Goal: Transaction & Acquisition: Purchase product/service

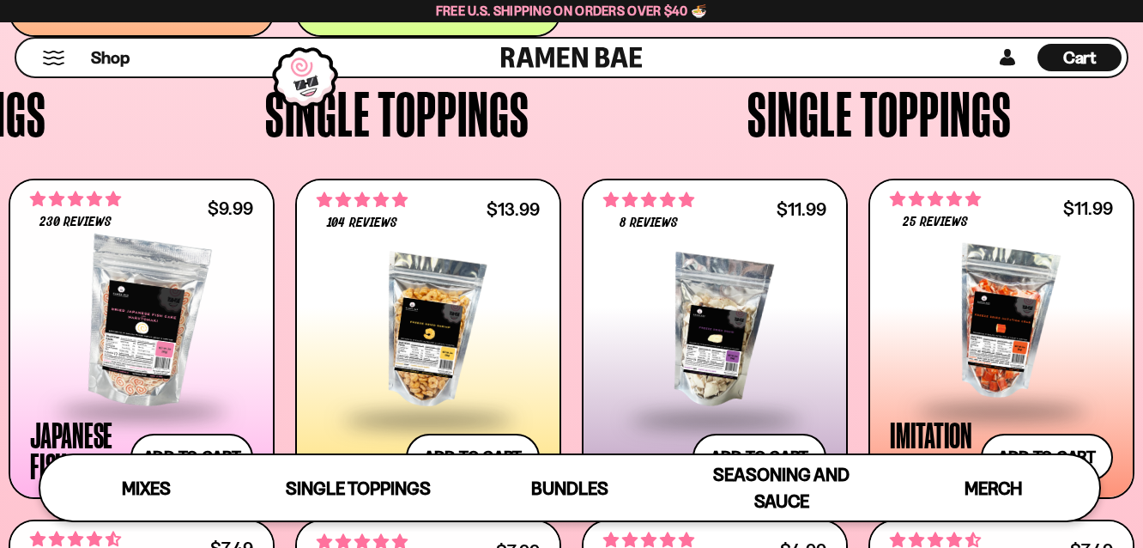
scroll to position [161, 0]
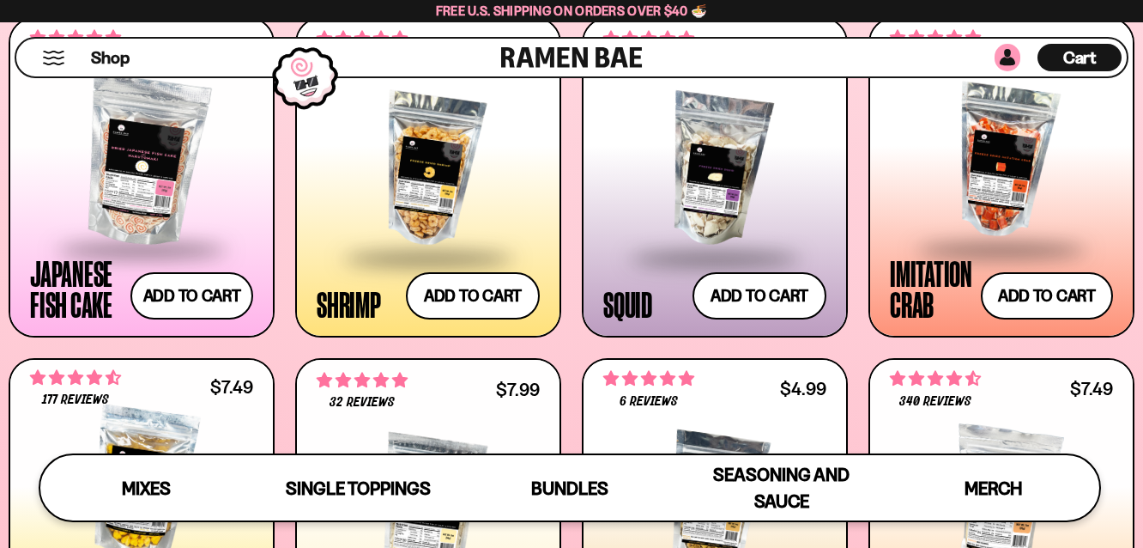
click at [1008, 58] on link at bounding box center [1008, 57] width 26 height 27
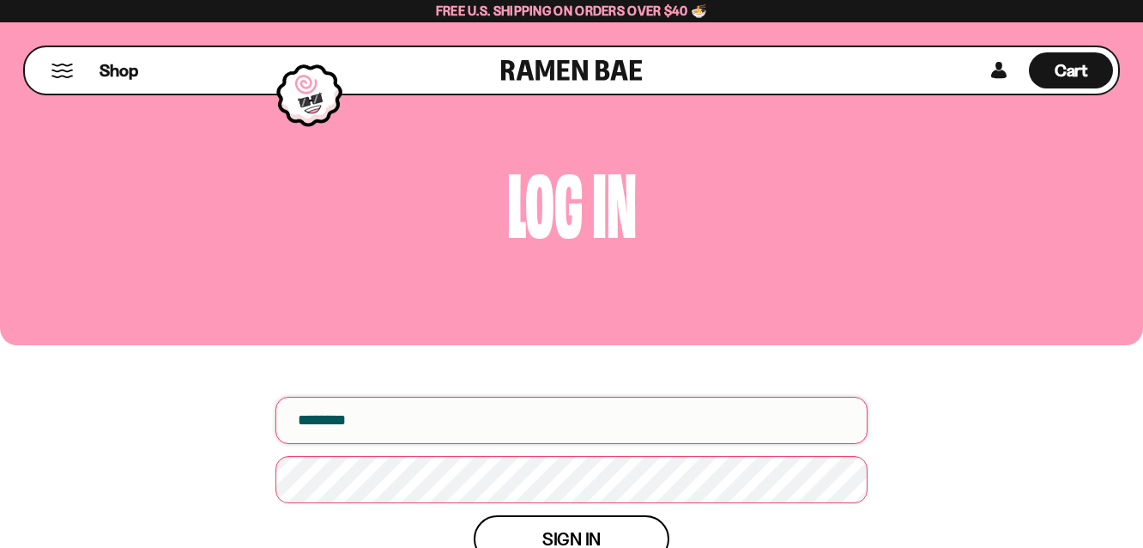
click at [619, 423] on input "email" at bounding box center [571, 420] width 592 height 47
click at [314, 417] on input "email" at bounding box center [571, 420] width 592 height 47
click at [300, 421] on input "email" at bounding box center [571, 420] width 592 height 47
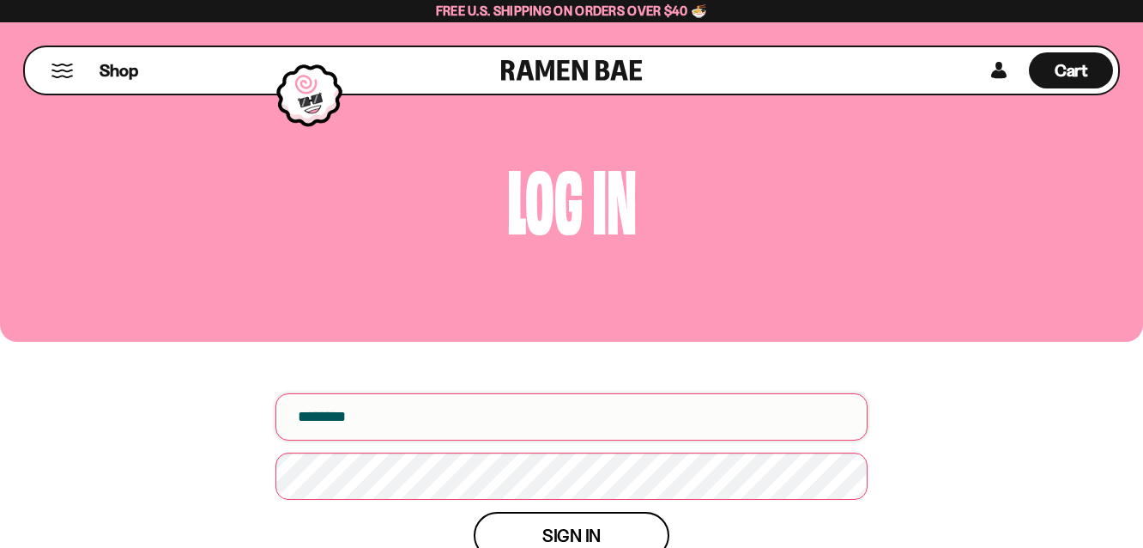
click at [322, 420] on input "email" at bounding box center [571, 416] width 592 height 47
type input "**********"
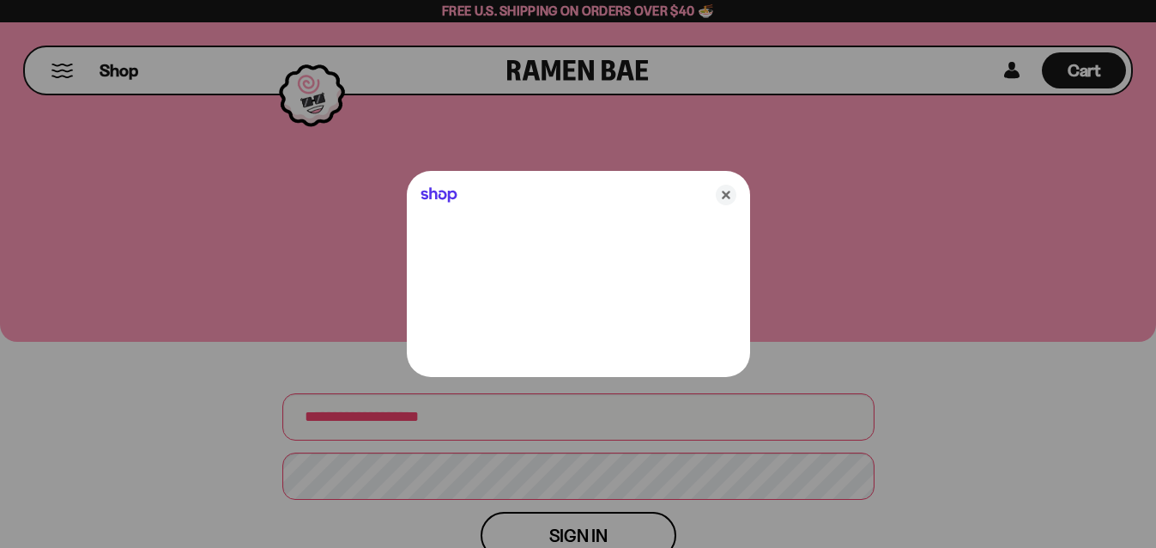
click at [451, 473] on div at bounding box center [578, 274] width 1156 height 548
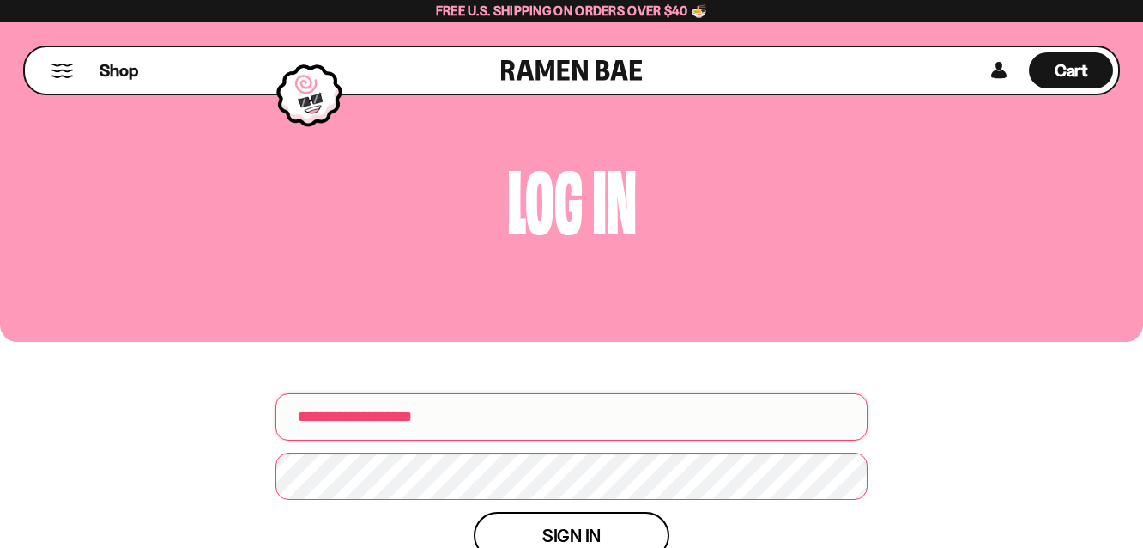
click at [468, 420] on input "**********" at bounding box center [571, 416] width 592 height 47
click at [569, 530] on span "Sign in" at bounding box center [571, 535] width 58 height 18
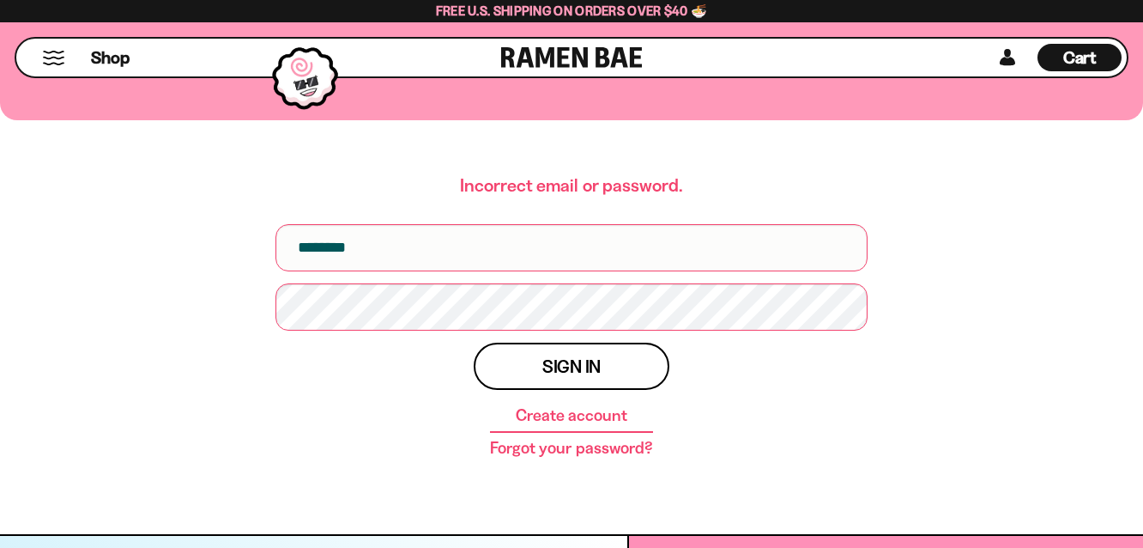
scroll to position [233, 0]
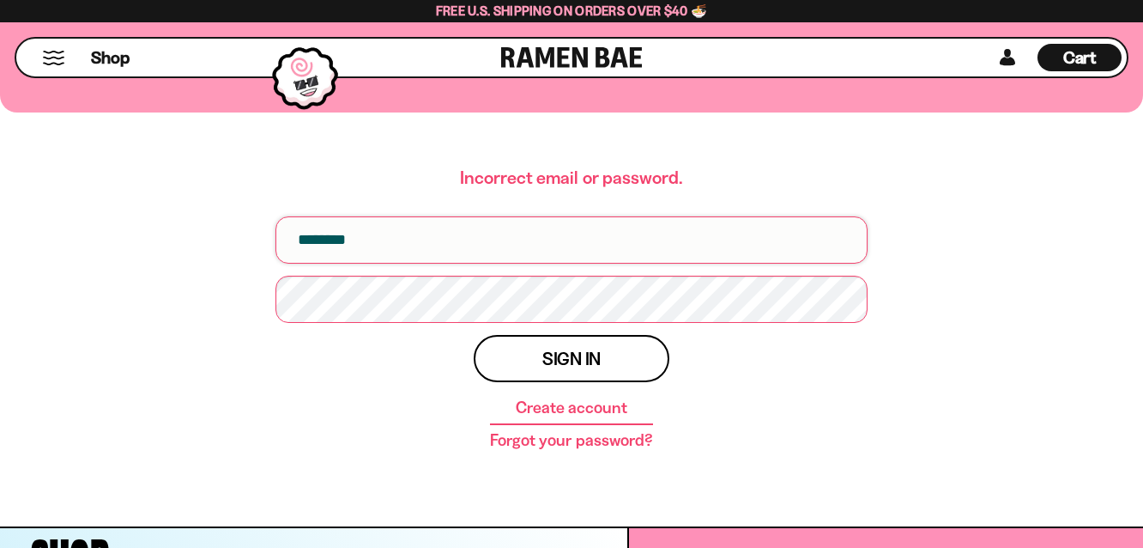
click at [501, 232] on input "email" at bounding box center [571, 239] width 592 height 47
click at [476, 239] on input "email" at bounding box center [571, 239] width 592 height 47
type input "**********"
click at [849, 407] on div "Sign in Create account Forgot your password?" at bounding box center [571, 392] width 592 height 114
click at [618, 238] on input "**********" at bounding box center [571, 239] width 592 height 47
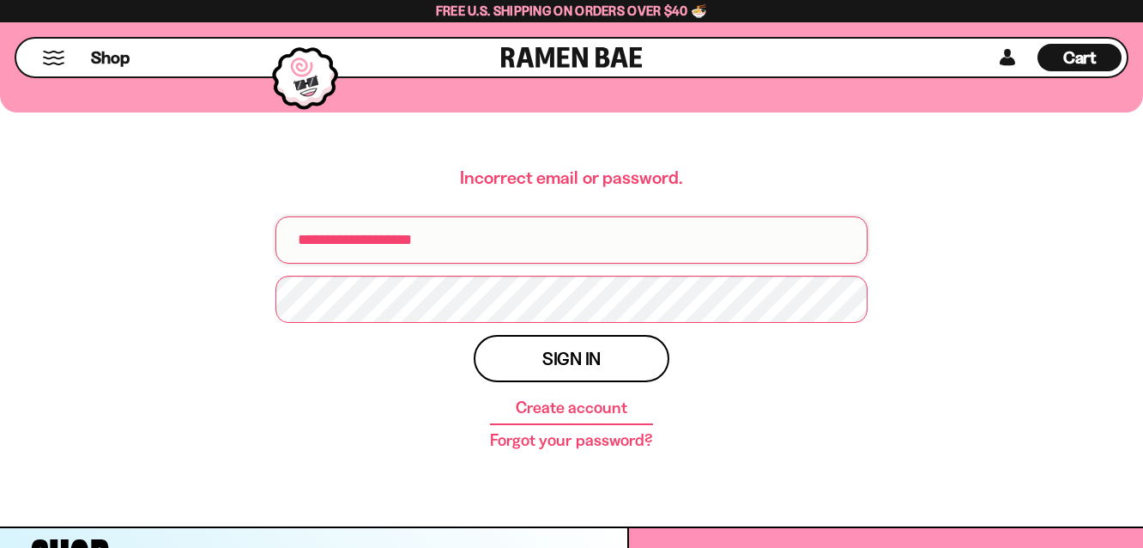
click at [618, 238] on input "**********" at bounding box center [571, 239] width 592 height 47
click at [605, 244] on input "**********" at bounding box center [571, 239] width 592 height 47
click at [756, 393] on div "Sign in Create account Forgot your password?" at bounding box center [571, 392] width 592 height 114
click at [1001, 58] on link at bounding box center [1008, 57] width 26 height 27
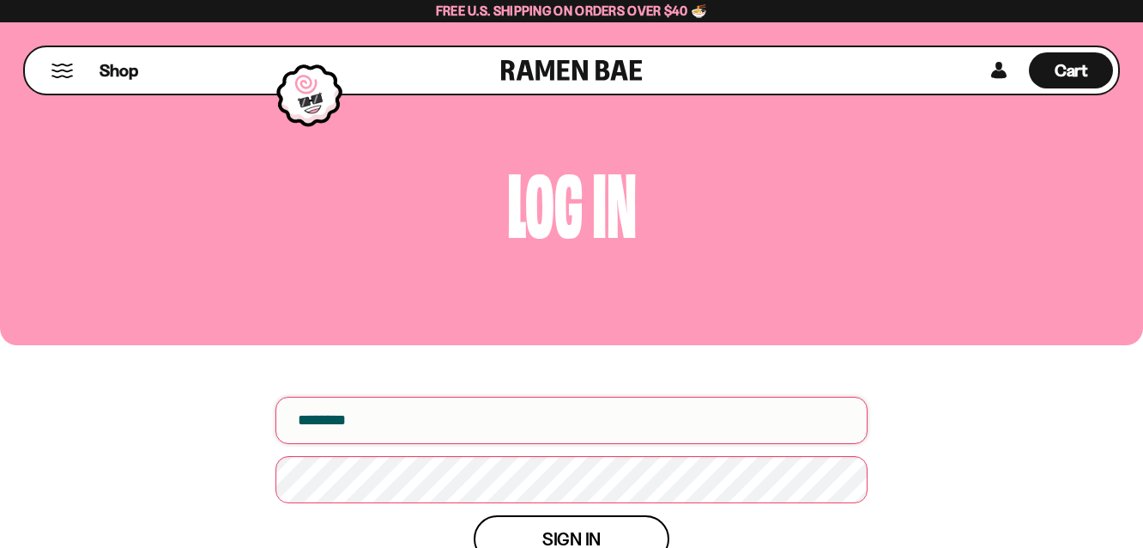
click at [375, 424] on input "email" at bounding box center [571, 420] width 592 height 47
click at [314, 418] on input "email" at bounding box center [571, 420] width 592 height 47
type input "**********"
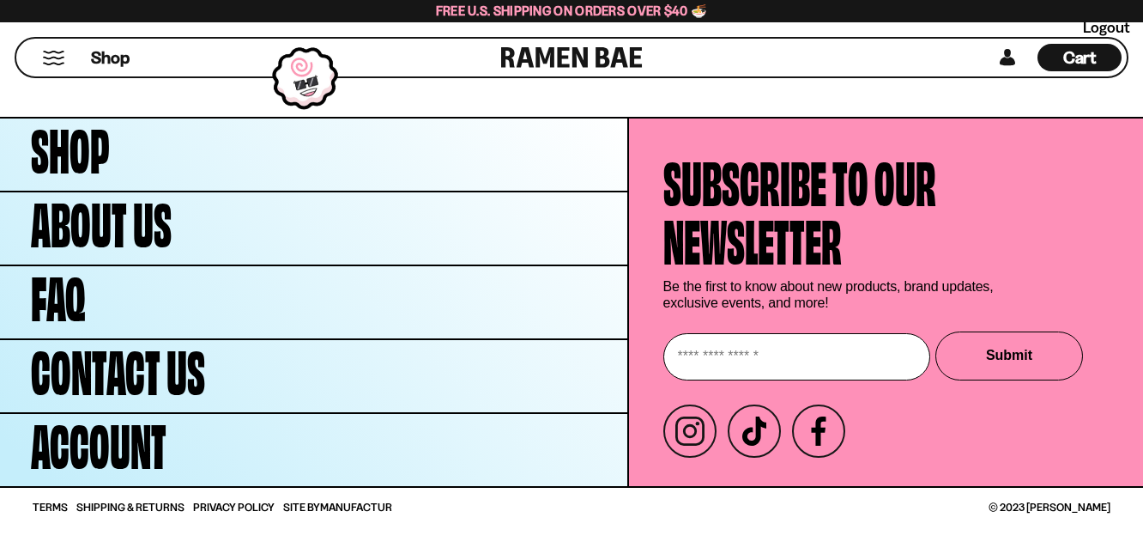
scroll to position [826, 0]
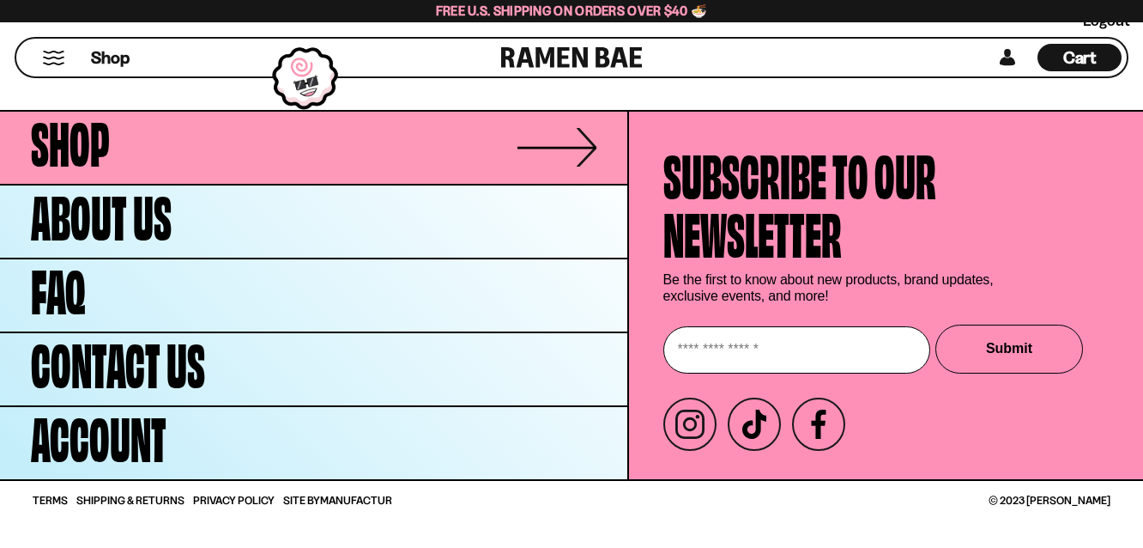
click at [529, 141] on link "Shop" at bounding box center [313, 148] width 627 height 72
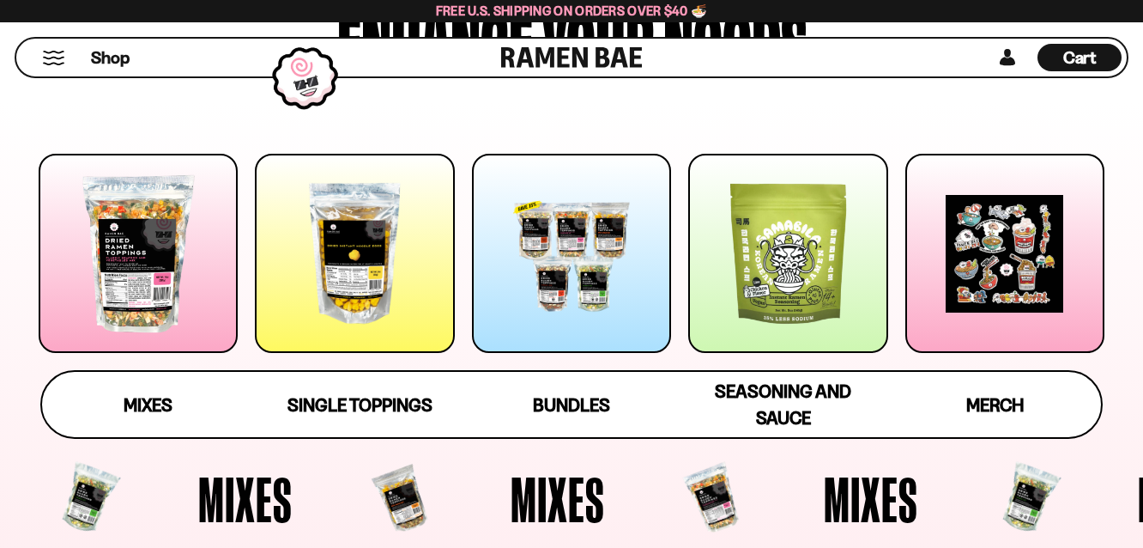
scroll to position [203, 0]
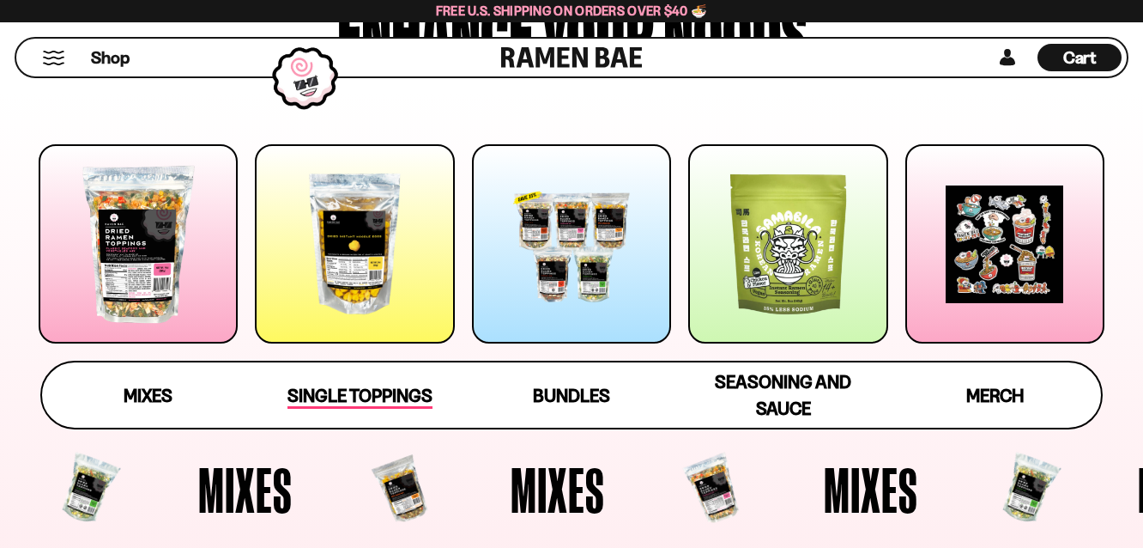
click at [395, 395] on span "Single Toppings" at bounding box center [360, 396] width 145 height 24
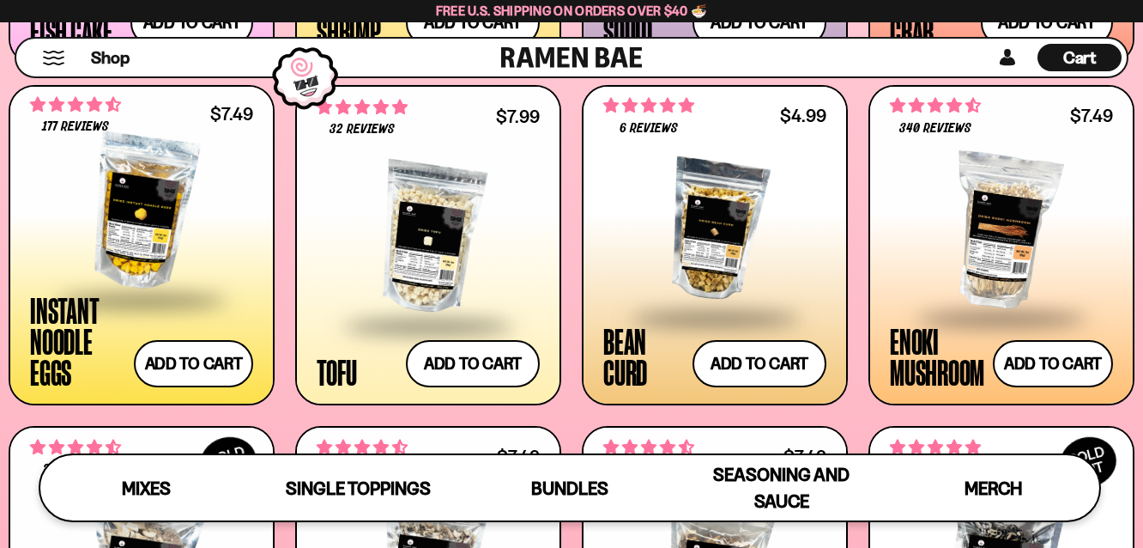
scroll to position [1813, 0]
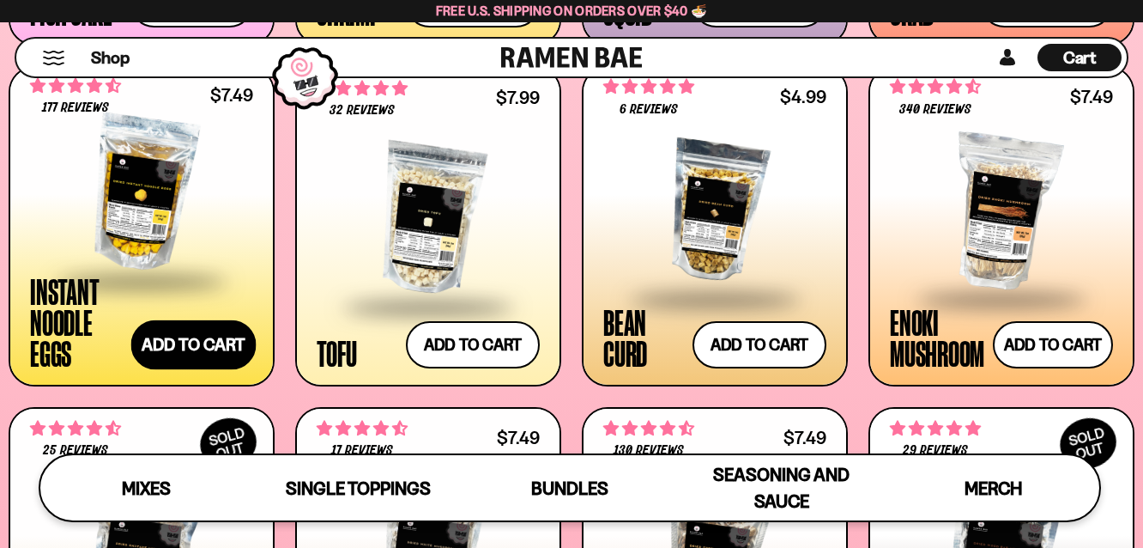
click at [187, 344] on button "Add to cart Add ― Regular price $7.49 Regular price Sale price $7.49 Unit price…" at bounding box center [193, 344] width 125 height 50
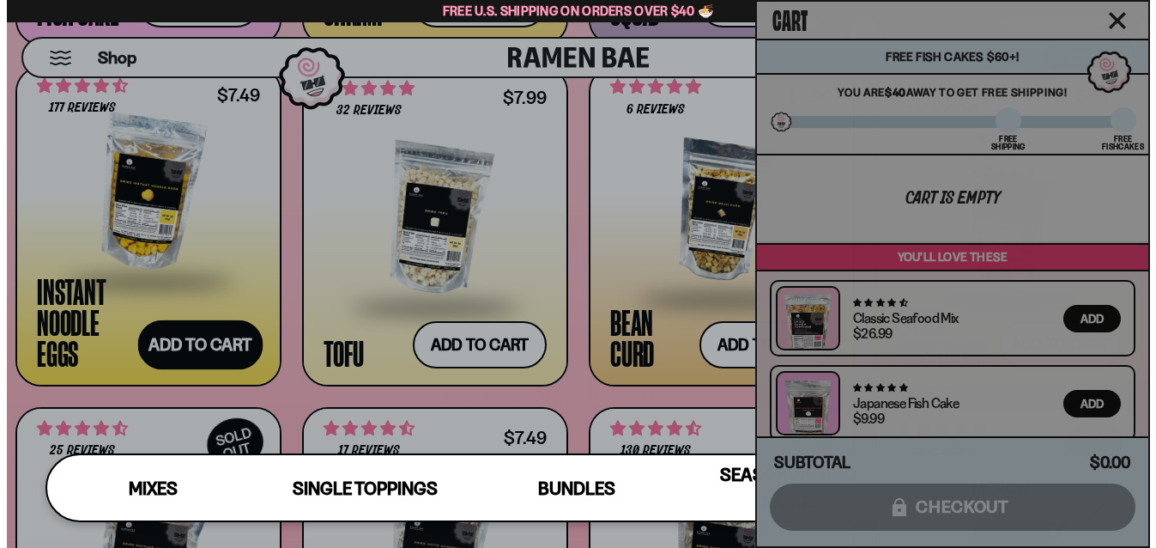
scroll to position [1824, 0]
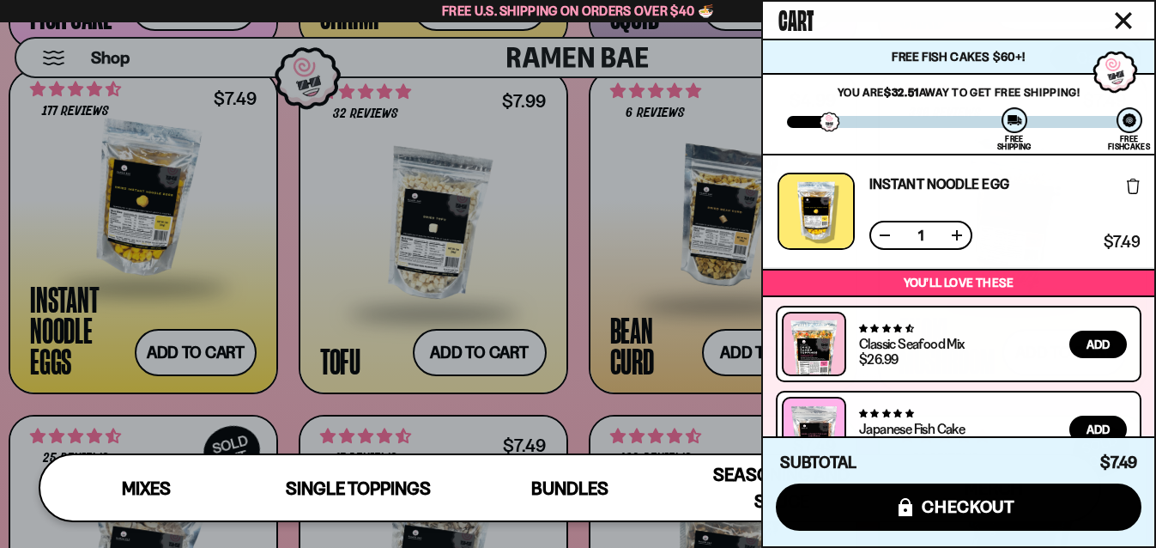
click at [1122, 21] on icon "Close cart" at bounding box center [1123, 20] width 15 height 15
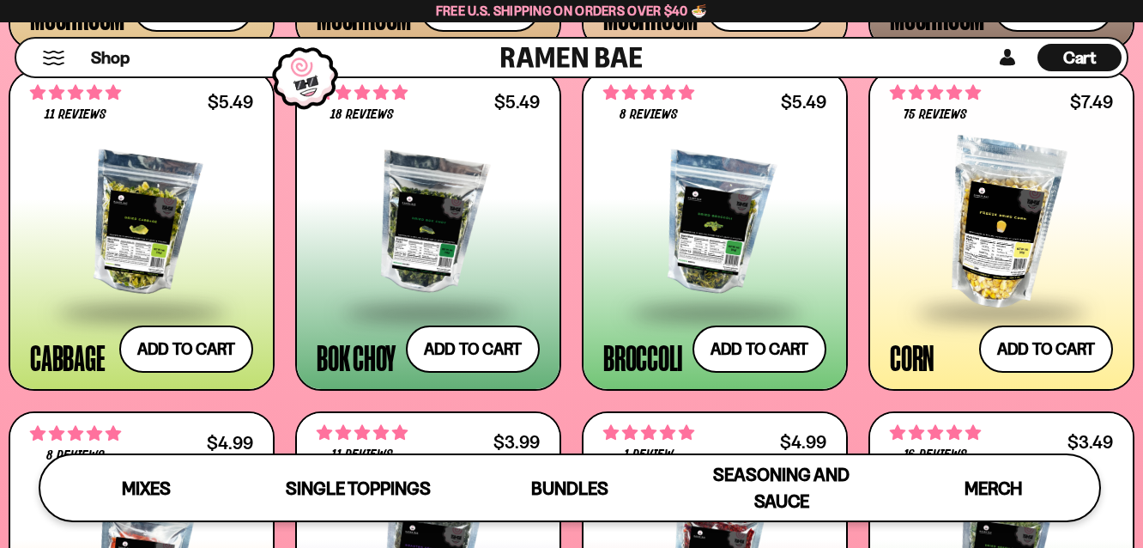
scroll to position [2500, 0]
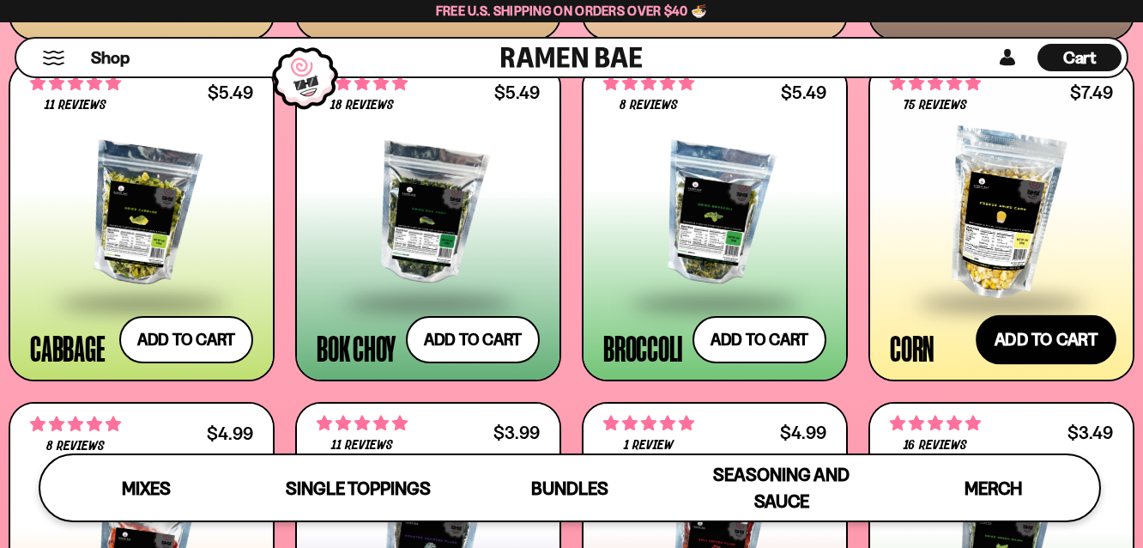
click at [1046, 334] on button "Add to cart Add ― Regular price $7.49 Regular price Sale price $7.49 Unit price…" at bounding box center [1046, 340] width 141 height 50
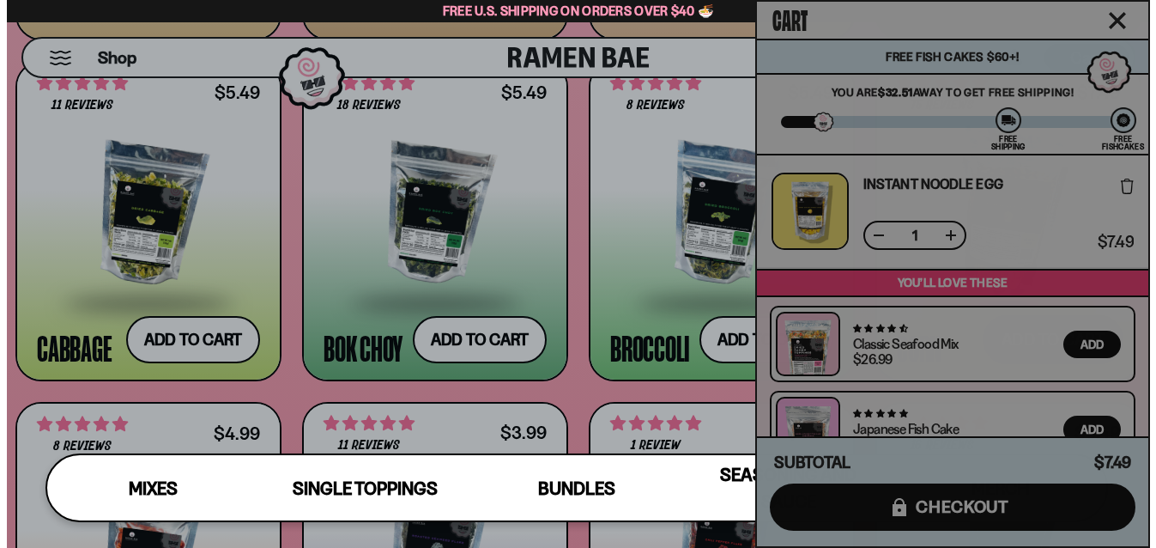
scroll to position [2518, 0]
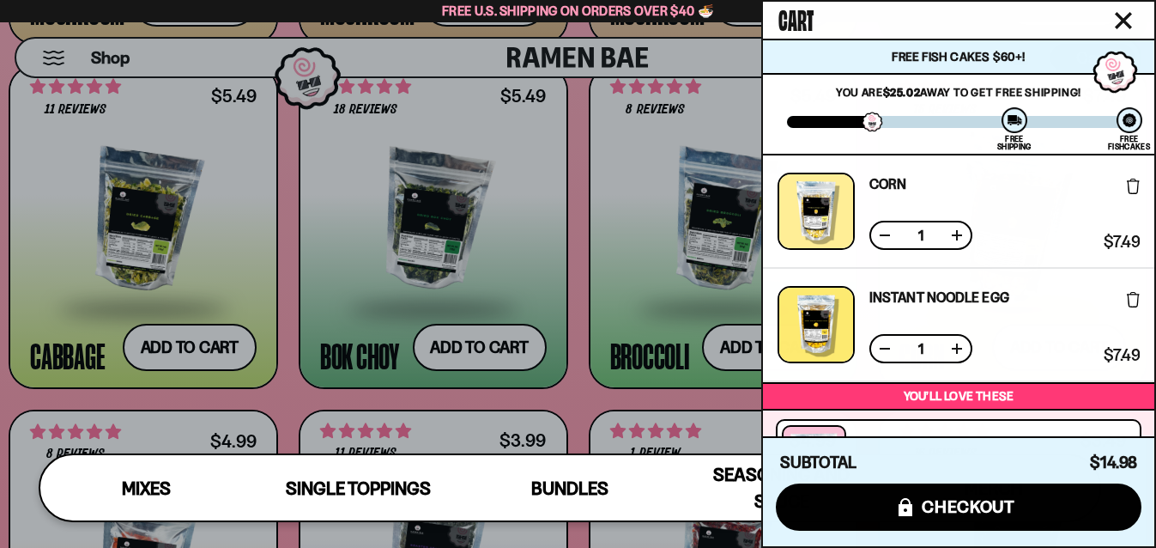
click at [1123, 16] on icon "Close cart" at bounding box center [1123, 20] width 17 height 17
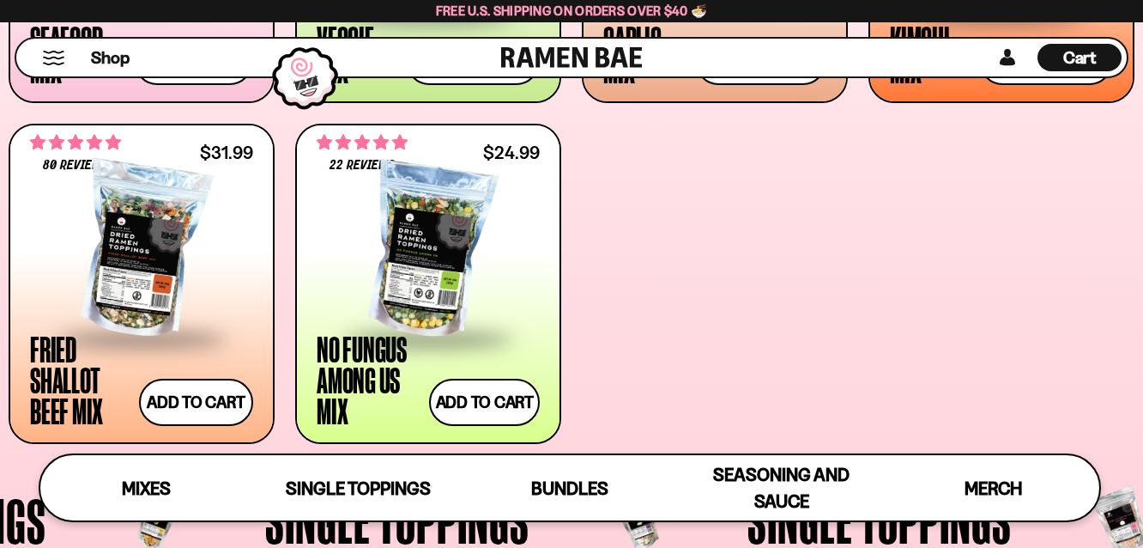
scroll to position [963, 0]
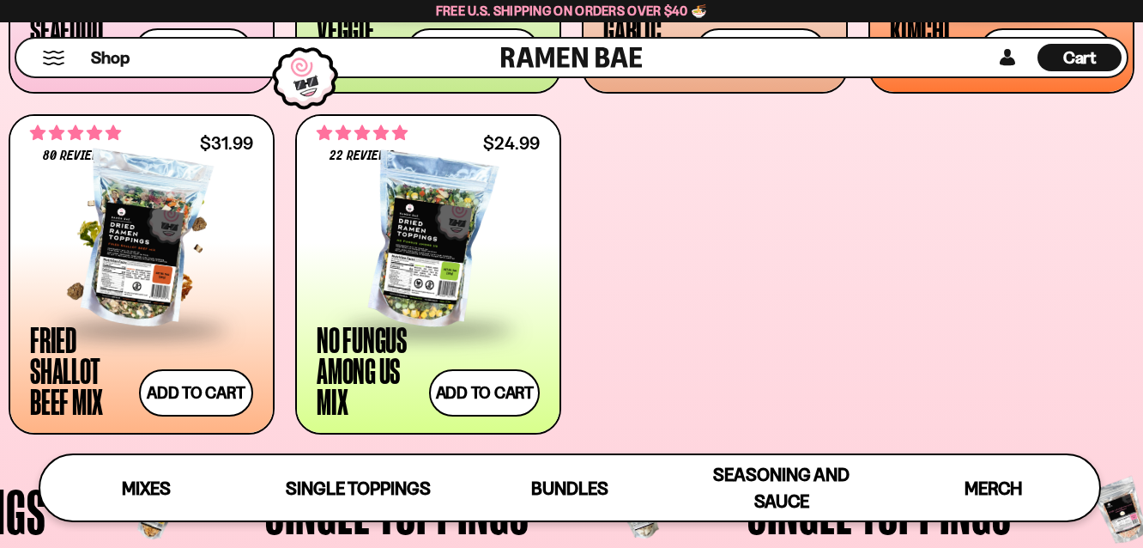
click at [158, 230] on div at bounding box center [141, 241] width 223 height 172
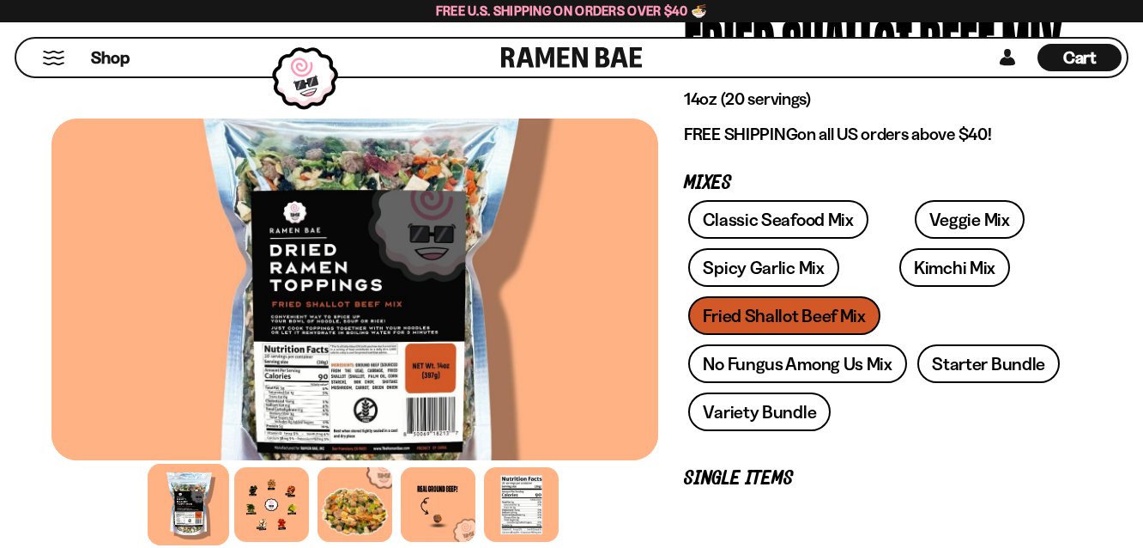
scroll to position [225, 0]
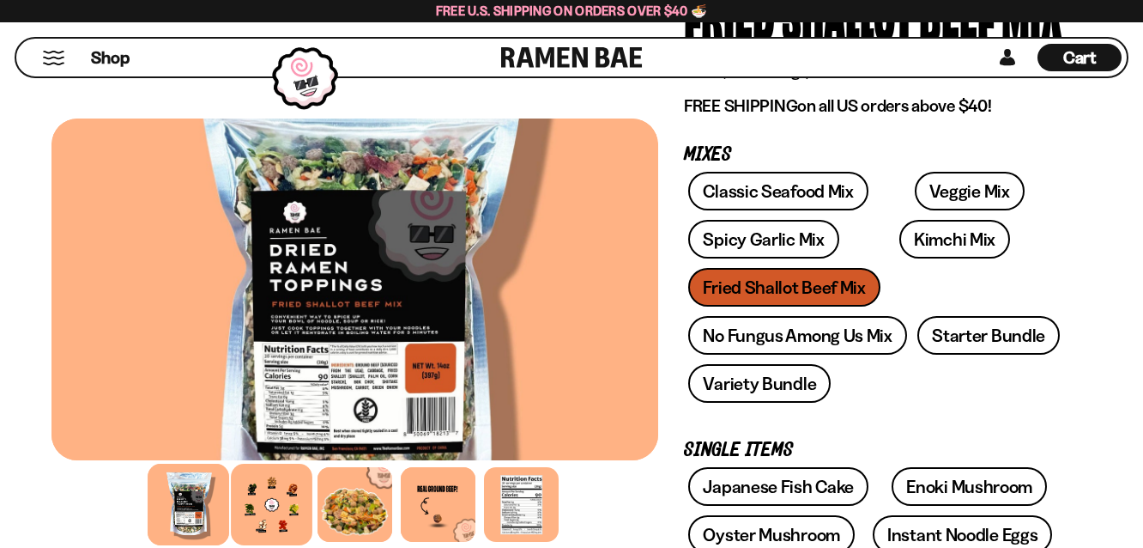
click at [288, 512] on div at bounding box center [272, 504] width 82 height 82
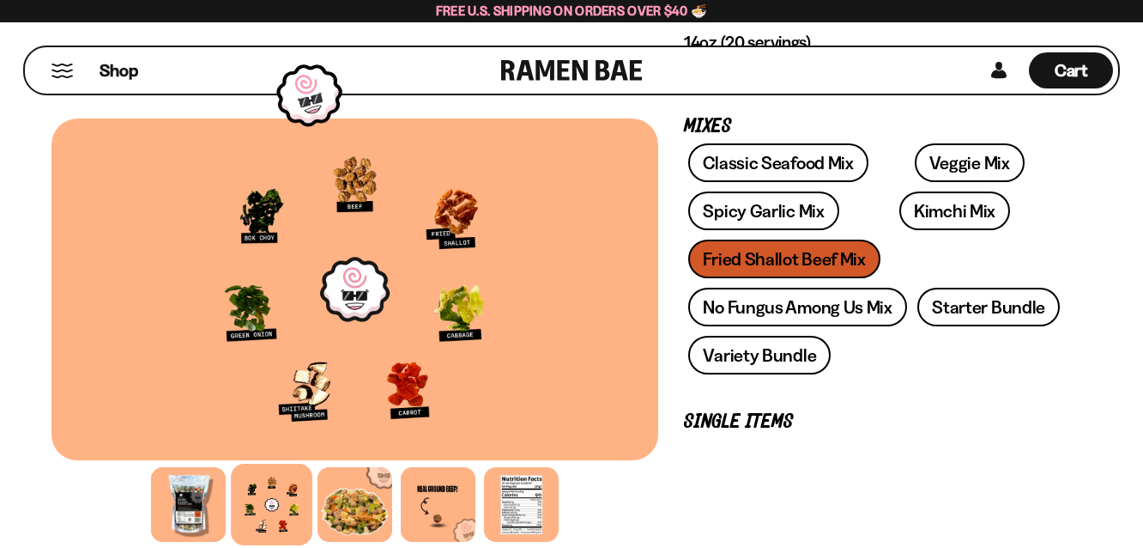
scroll to position [0, 0]
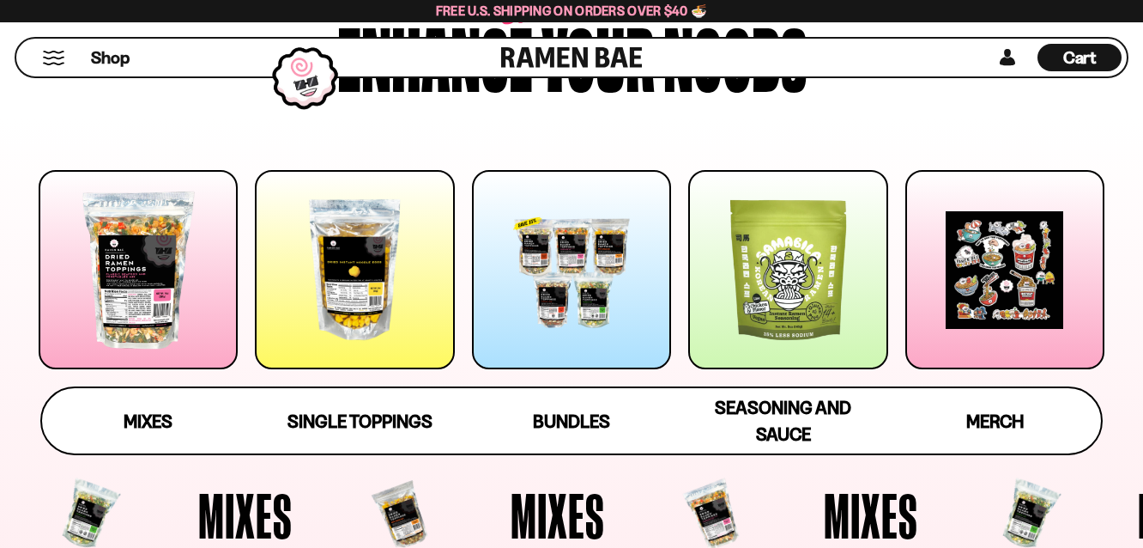
scroll to position [197, 0]
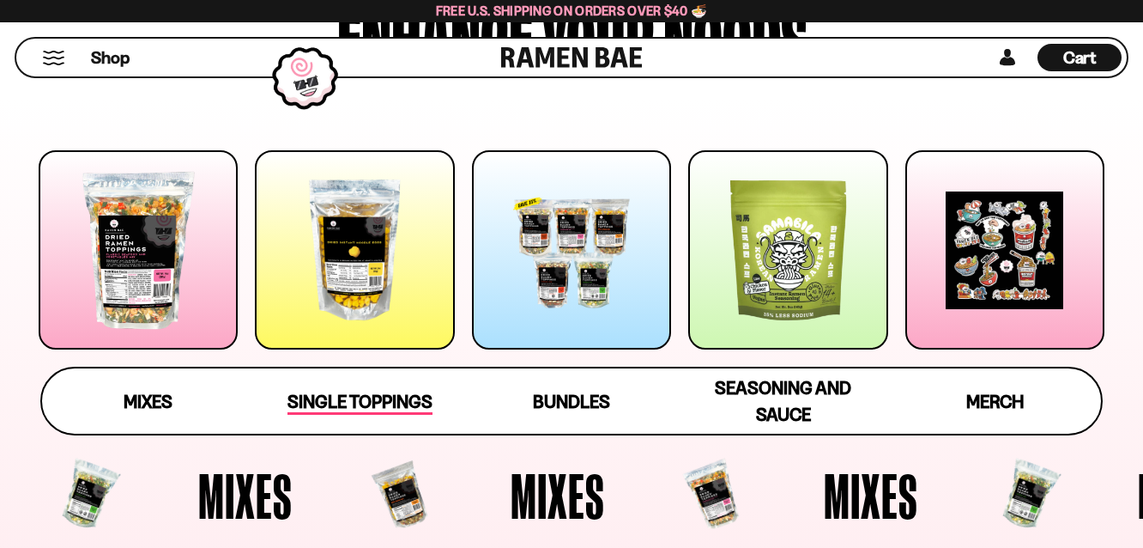
click at [376, 399] on span "Single Toppings" at bounding box center [360, 402] width 145 height 24
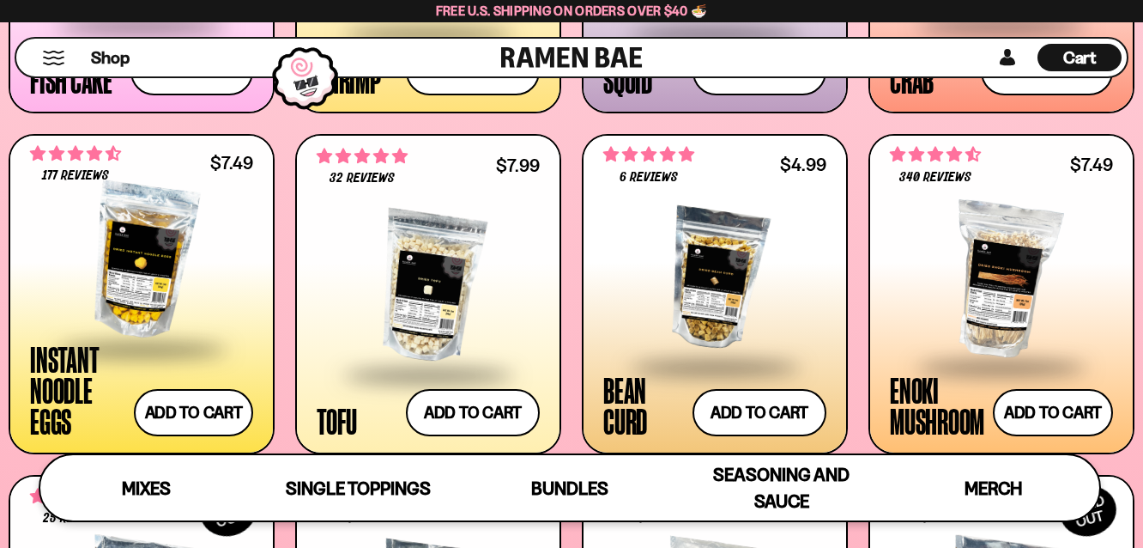
scroll to position [1765, 0]
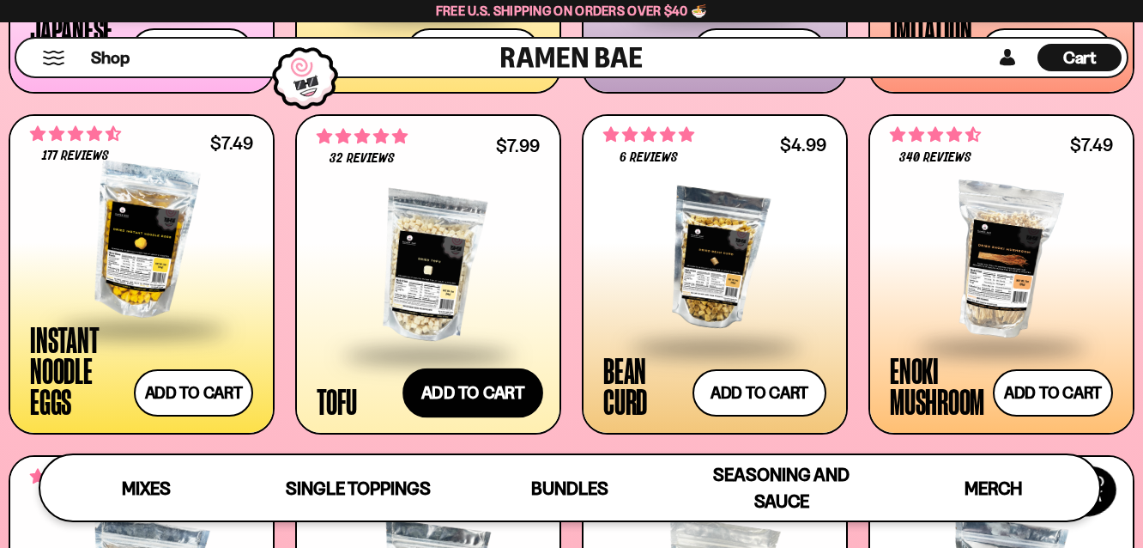
click at [456, 388] on button "Add to cart Add ― Regular price $7.99 Regular price Sale price $7.99 Unit price…" at bounding box center [473, 392] width 141 height 50
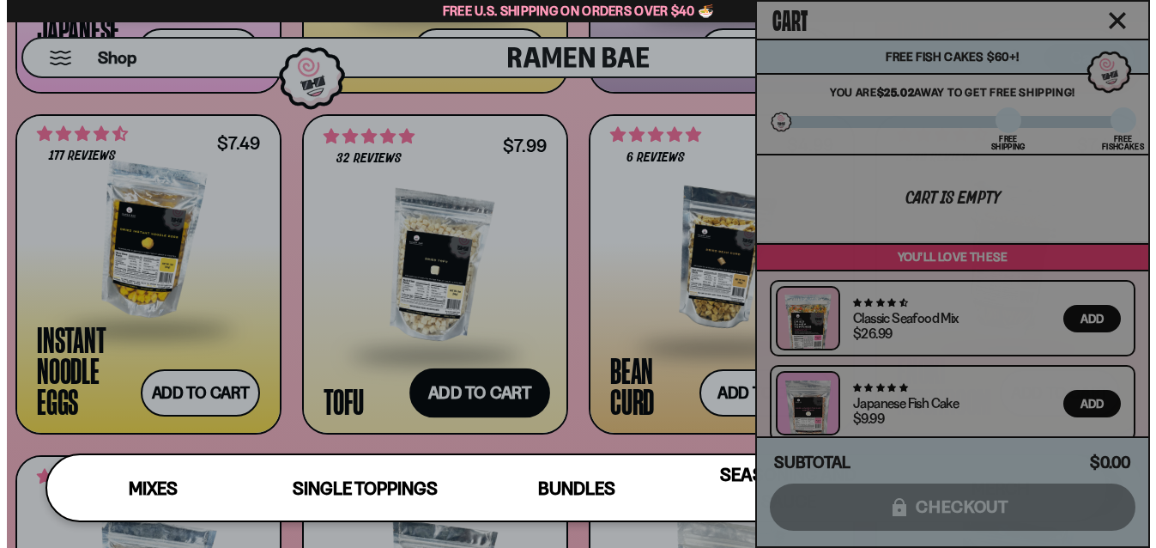
scroll to position [1776, 0]
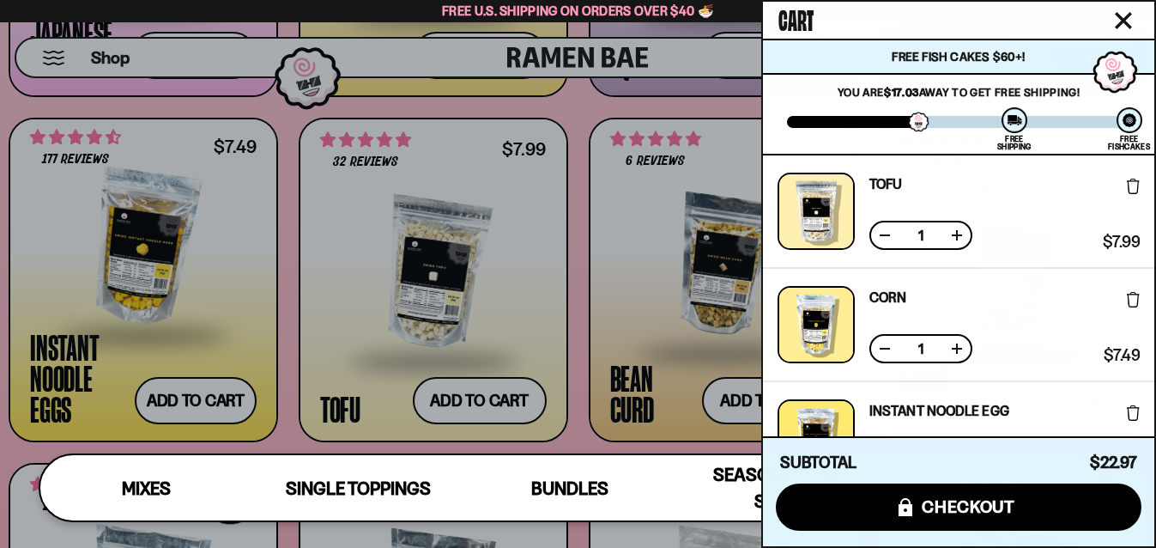
click at [1123, 20] on icon "Close cart" at bounding box center [1123, 20] width 15 height 15
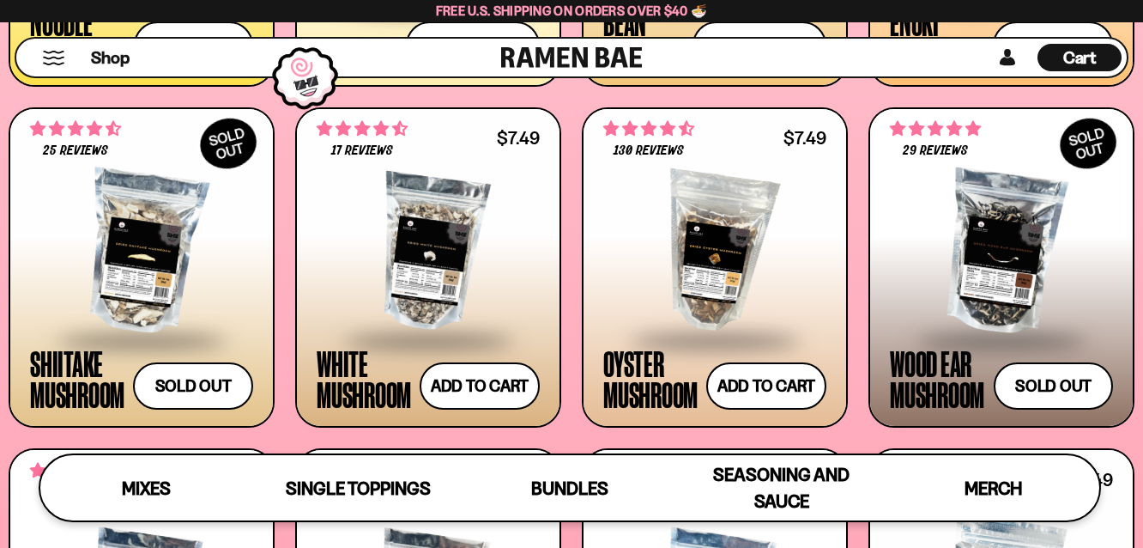
scroll to position [2133, 0]
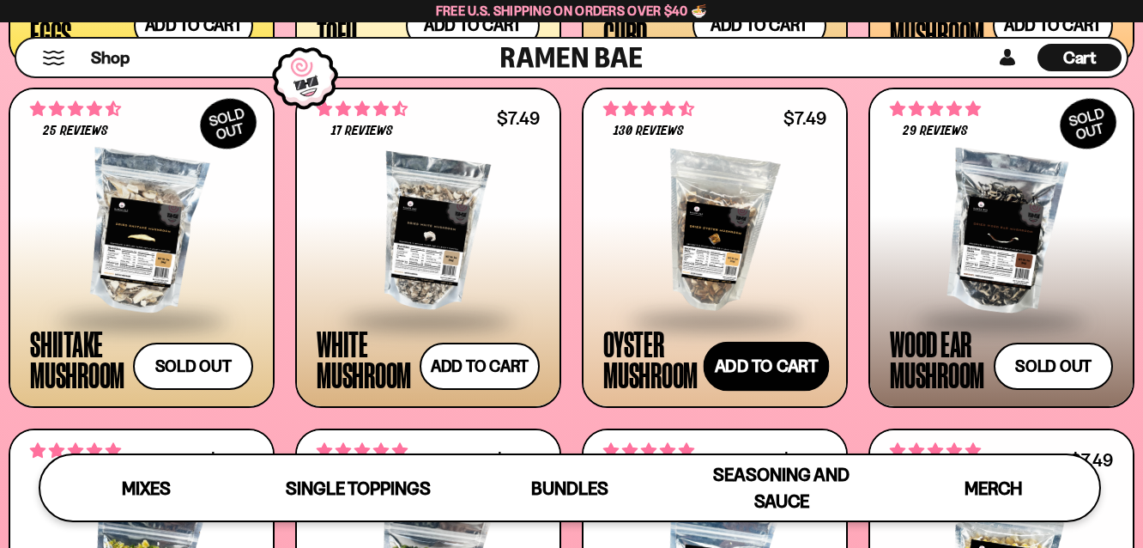
click at [777, 368] on button "Add to cart Add ― Regular price $7.49 Regular price Sale price $7.49 Unit price…" at bounding box center [767, 367] width 126 height 50
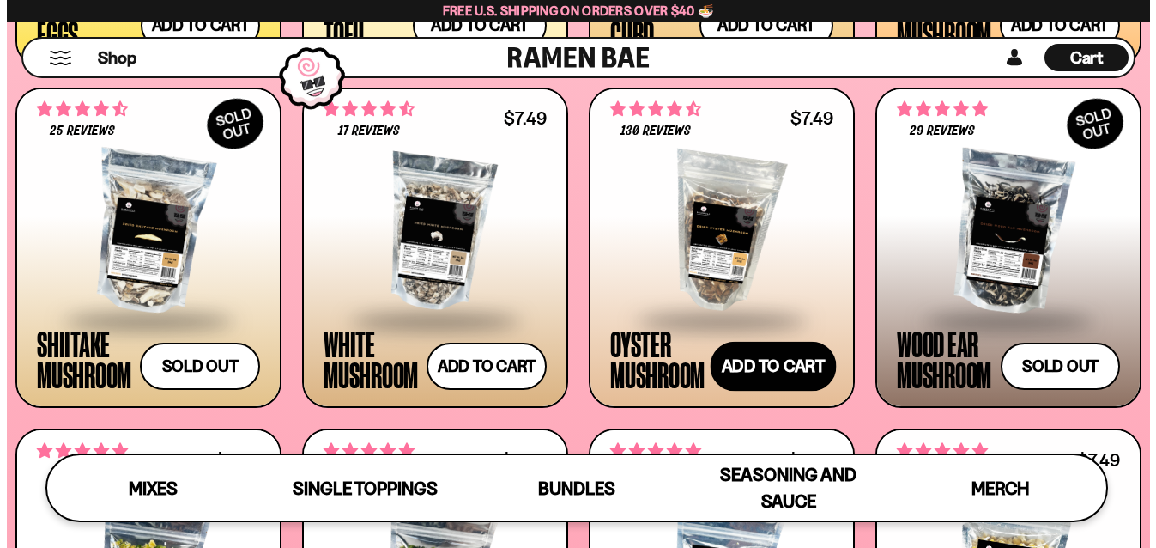
scroll to position [2146, 0]
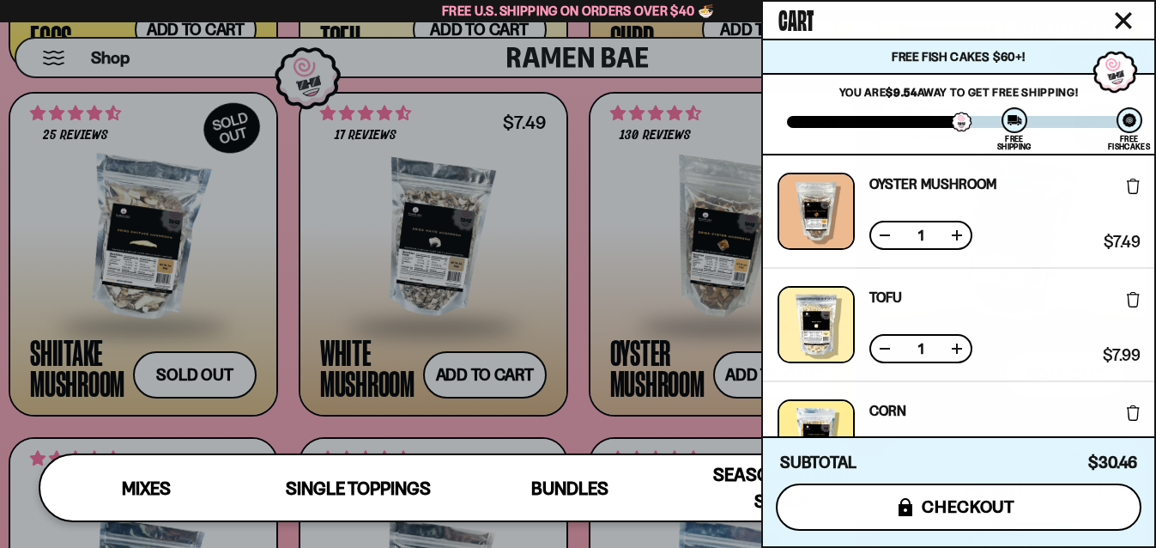
click at [972, 500] on span "checkout" at bounding box center [969, 506] width 94 height 19
